Goal: Task Accomplishment & Management: Manage account settings

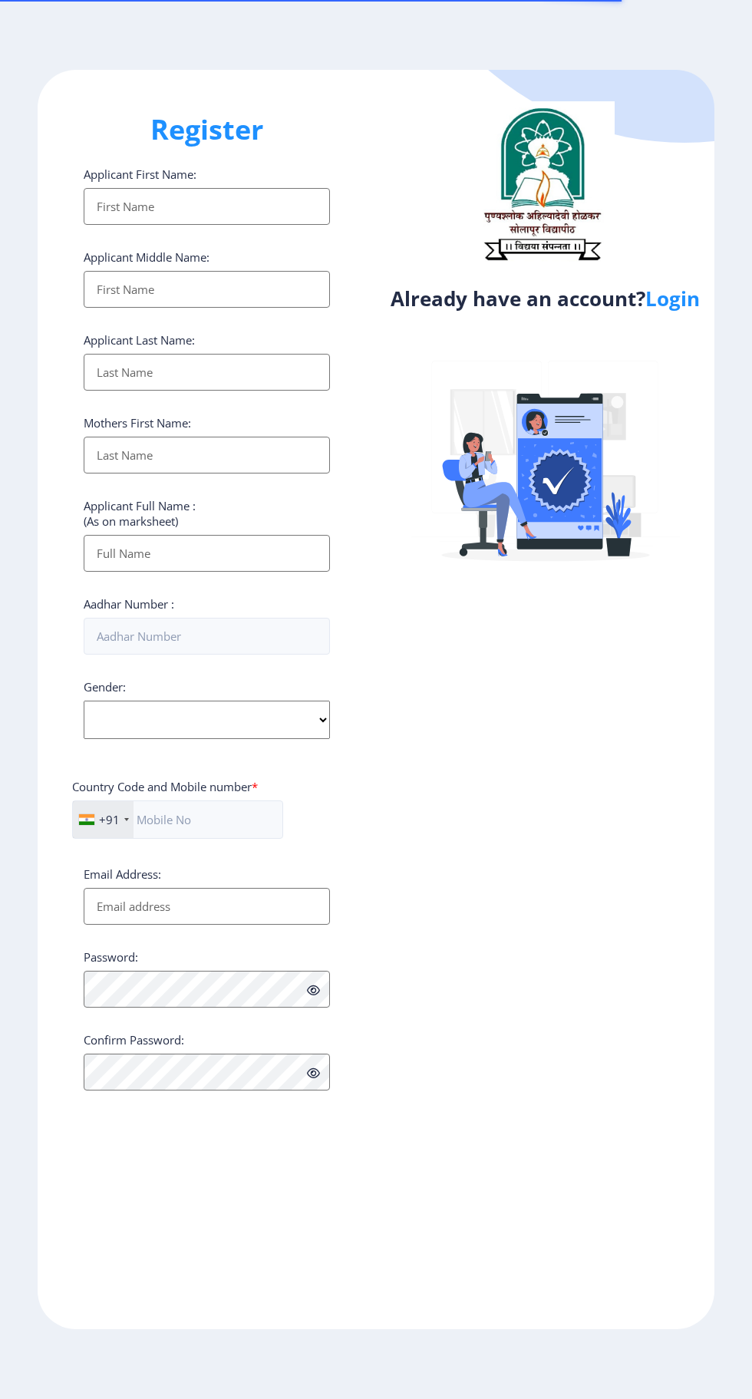
select select
click at [674, 312] on link "Login" at bounding box center [672, 299] width 54 height 28
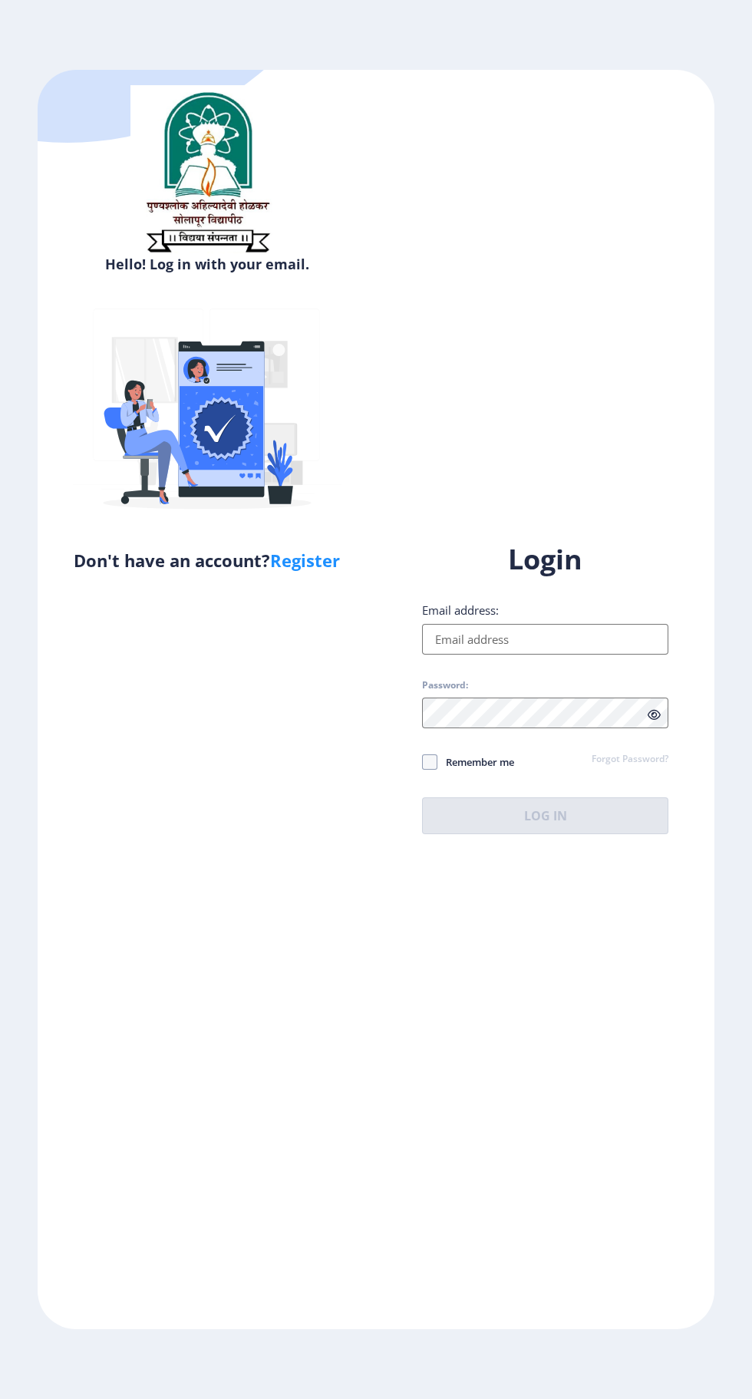
click at [561, 654] on input "Email address:" at bounding box center [545, 639] width 246 height 31
type input "[EMAIL_ADDRESS][DOMAIN_NAME]"
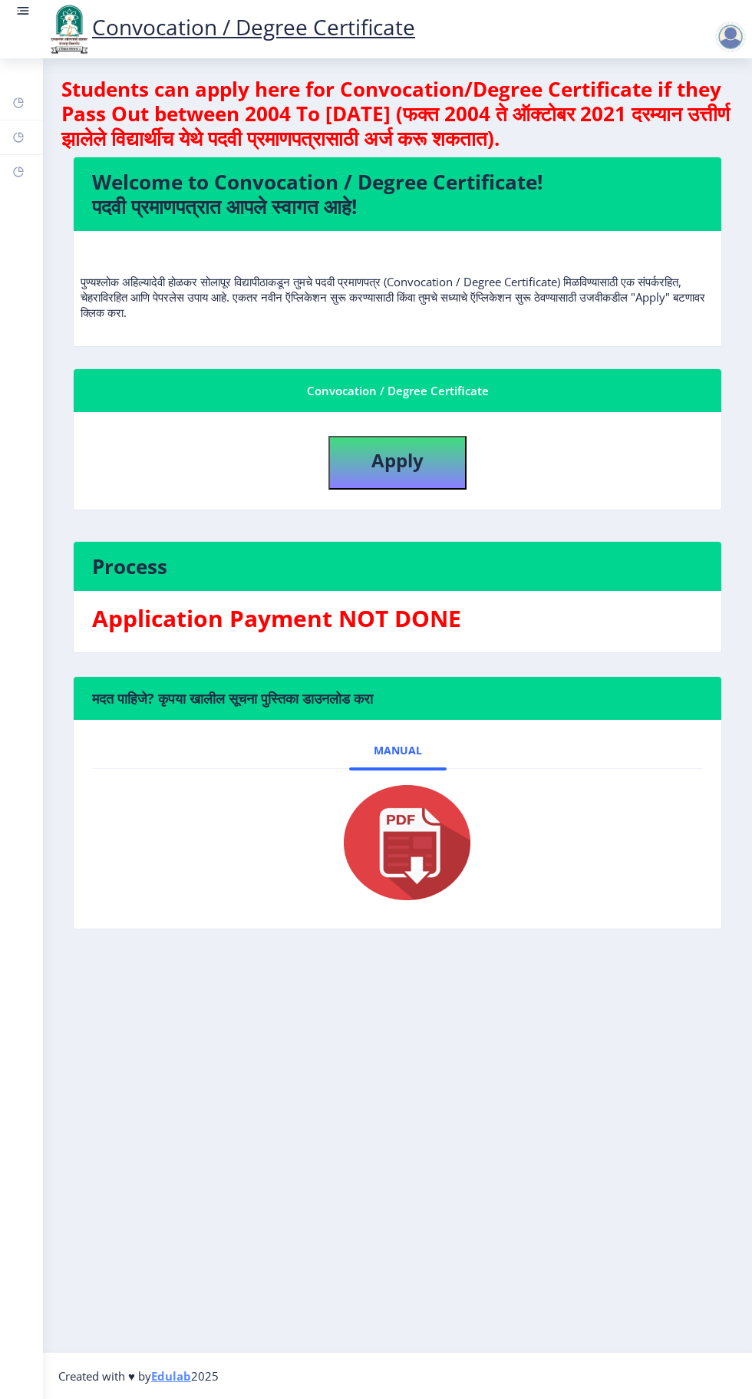
click at [727, 33] on div at bounding box center [730, 36] width 31 height 31
click at [703, 120] on span "Log out" at bounding box center [690, 119] width 98 height 18
